Goal: Task Accomplishment & Management: Use online tool/utility

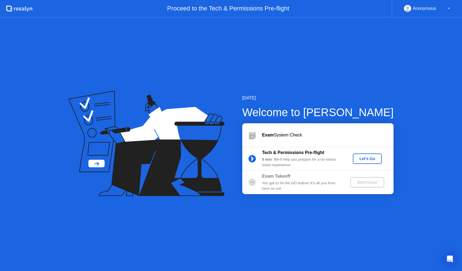
click at [359, 160] on div "Let's Go" at bounding box center [367, 159] width 24 height 4
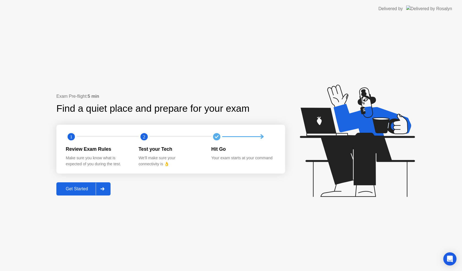
click at [90, 189] on div "Get Started" at bounding box center [77, 189] width 38 height 5
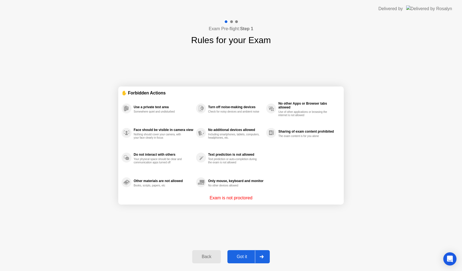
click at [249, 255] on div "Got it" at bounding box center [242, 256] width 26 height 5
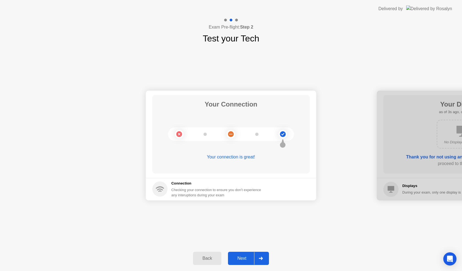
click at [244, 269] on div "Back Next" at bounding box center [231, 258] width 462 height 25
click at [251, 257] on div "Next" at bounding box center [241, 258] width 24 height 5
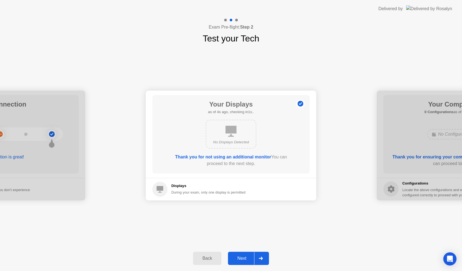
click at [250, 256] on div "Next" at bounding box center [241, 258] width 24 height 5
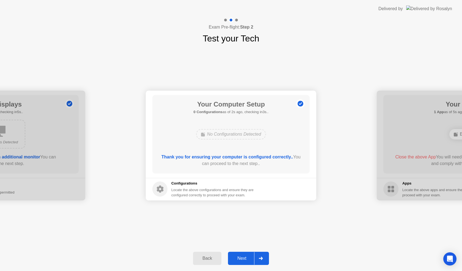
click at [249, 254] on button "Next" at bounding box center [248, 258] width 41 height 13
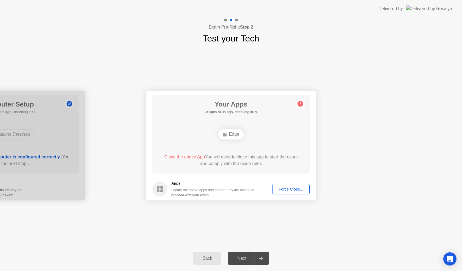
click at [243, 140] on div "Edge" at bounding box center [231, 134] width 126 height 15
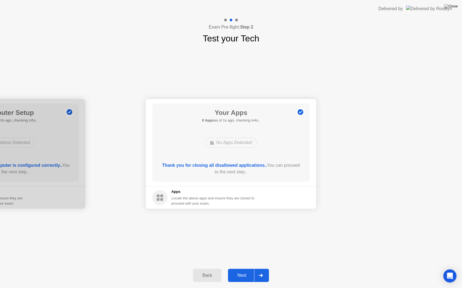
click at [248, 271] on div "Next" at bounding box center [241, 275] width 24 height 5
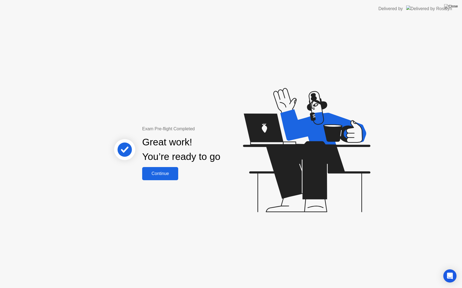
click at [167, 176] on div "Continue" at bounding box center [160, 173] width 33 height 5
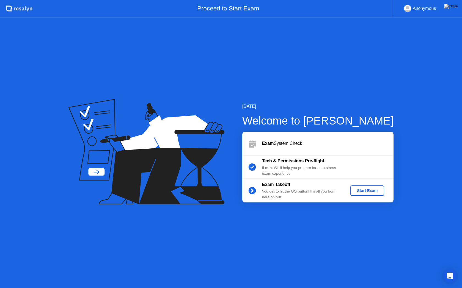
click at [285, 144] on div "Exam System Check" at bounding box center [327, 143] width 131 height 7
click at [362, 190] on div "Start Exam" at bounding box center [366, 191] width 29 height 4
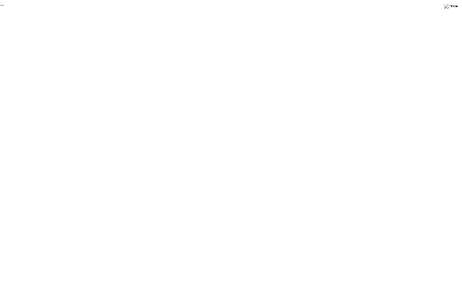
click div "End Proctoring Session"
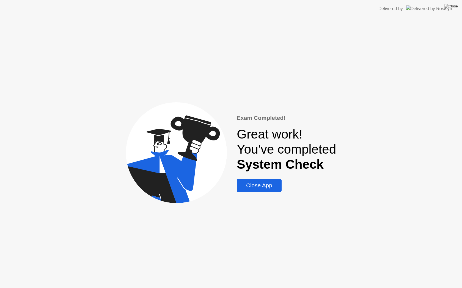
click at [256, 185] on div "Close App" at bounding box center [258, 185] width 41 height 7
